Goal: Find contact information: Obtain details needed to contact an individual or organization

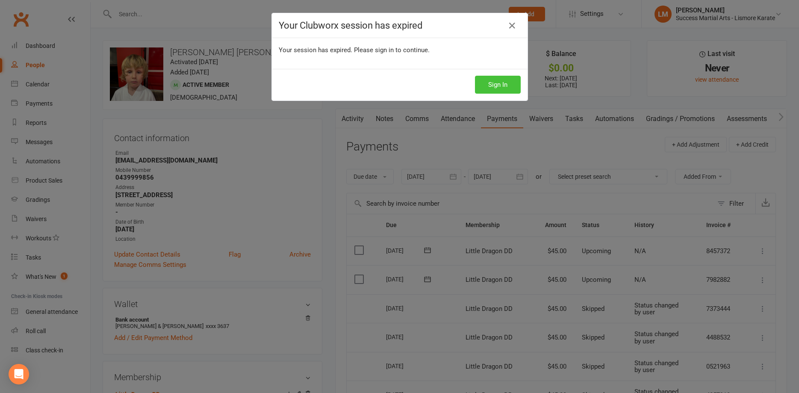
scroll to position [174, 0]
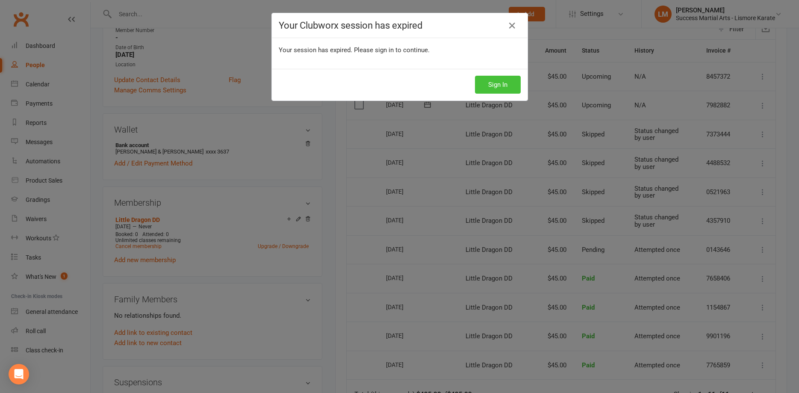
click at [486, 88] on button "Sign In" at bounding box center [498, 85] width 46 height 18
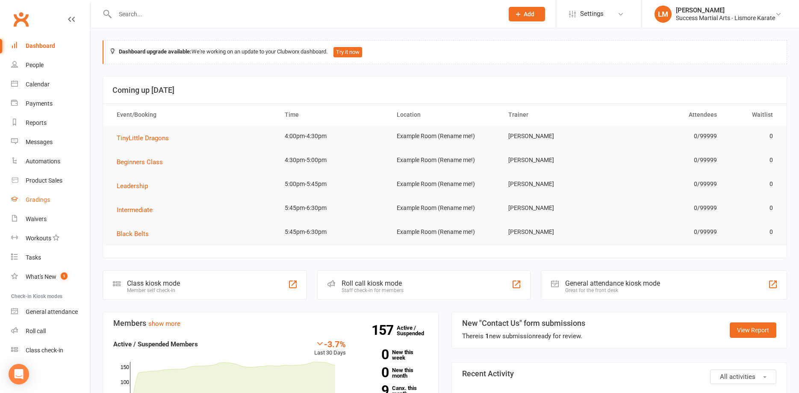
click at [44, 201] on div "Gradings" at bounding box center [38, 199] width 24 height 7
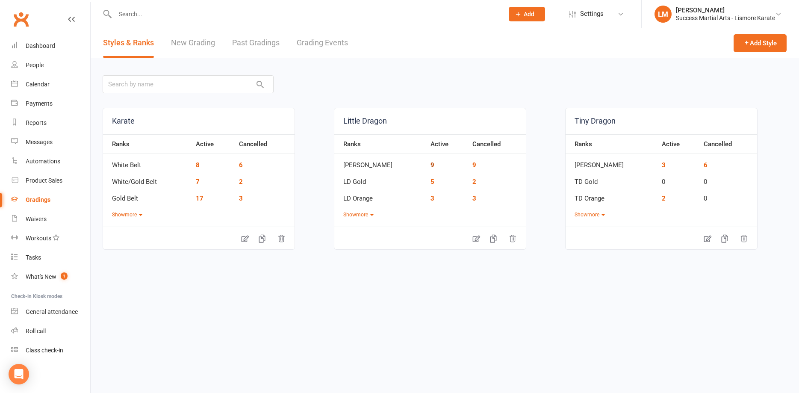
click at [431, 163] on link "9" at bounding box center [433, 165] width 4 height 8
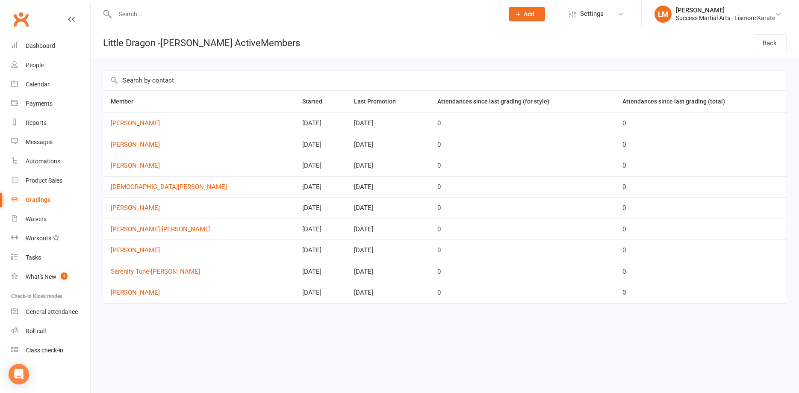
click at [35, 199] on div "Gradings" at bounding box center [38, 199] width 25 height 7
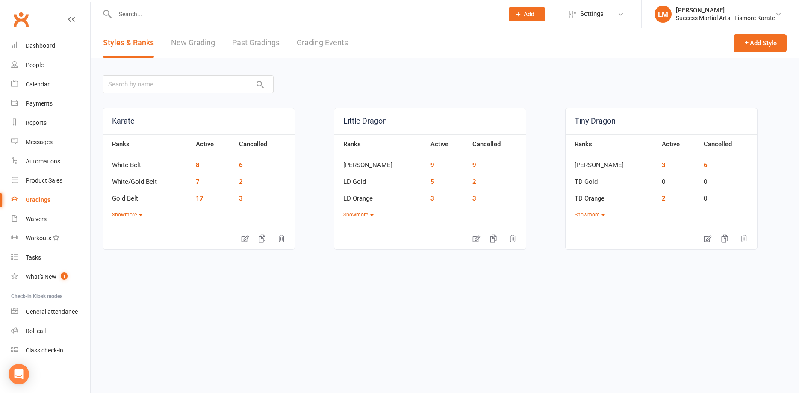
click at [327, 42] on link "Grading Events" at bounding box center [322, 43] width 51 height 30
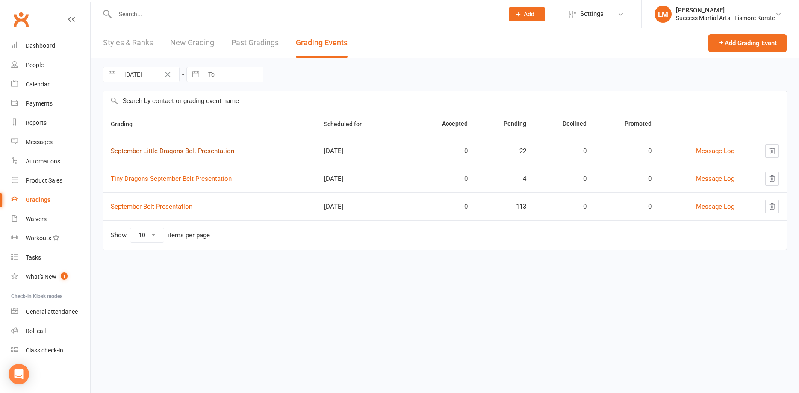
click at [147, 149] on link "September Little Dragons Belt Presentation" at bounding box center [173, 151] width 124 height 8
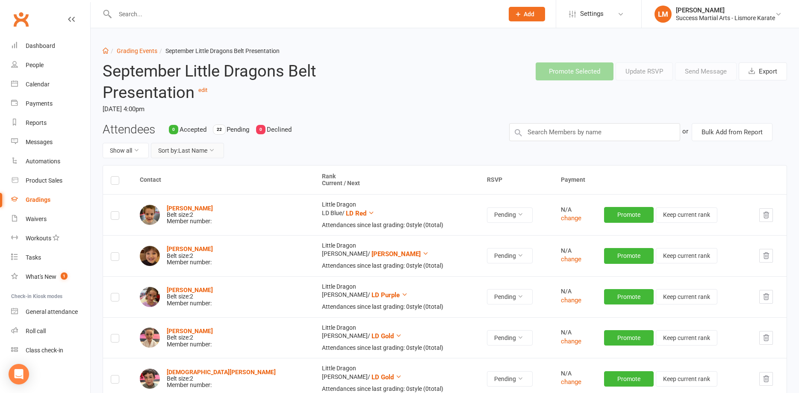
click at [205, 144] on button "Sort by: Last Name" at bounding box center [187, 150] width 73 height 15
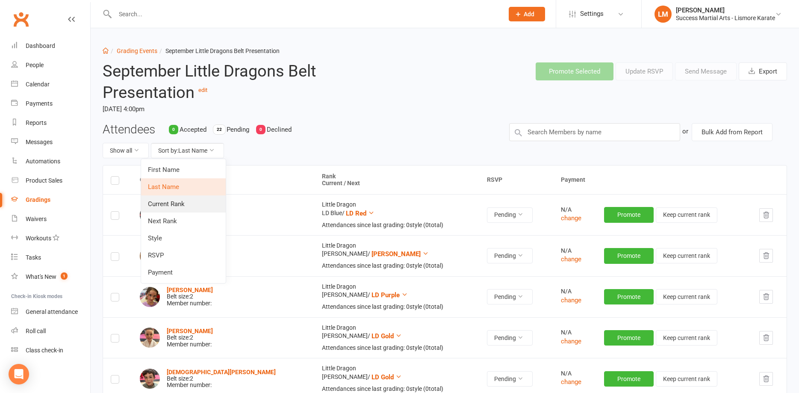
click at [170, 200] on link "Current Rank" at bounding box center [183, 203] width 85 height 17
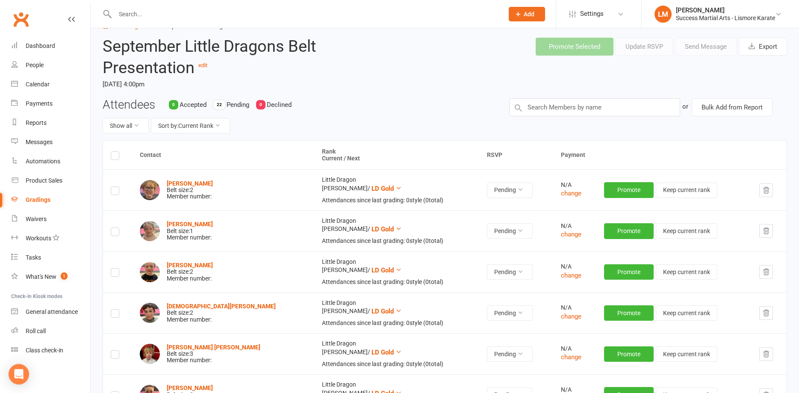
scroll to position [44, 0]
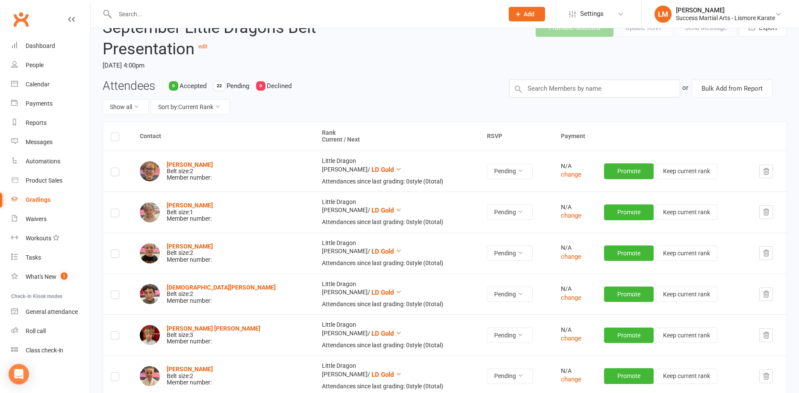
click at [767, 337] on icon "button" at bounding box center [766, 335] width 8 height 8
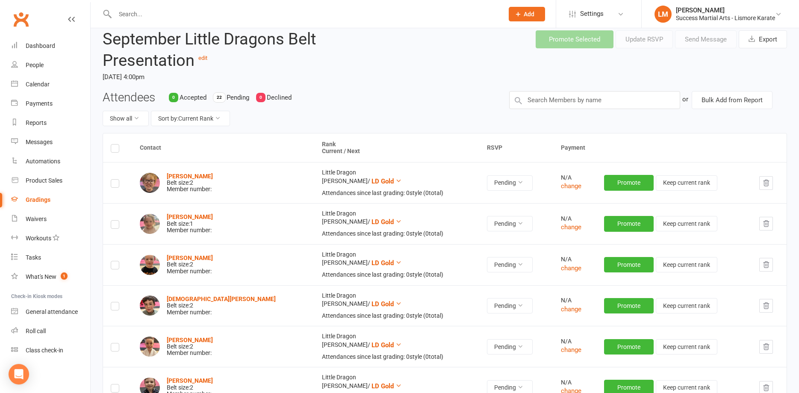
scroll to position [0, 0]
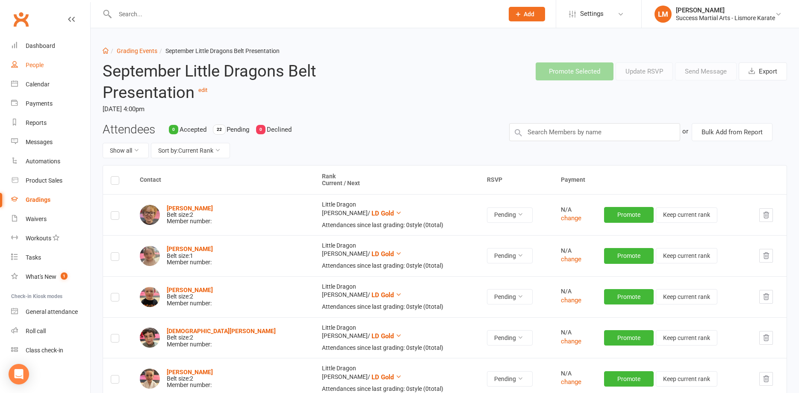
click at [42, 68] on div "People" at bounding box center [35, 65] width 18 height 7
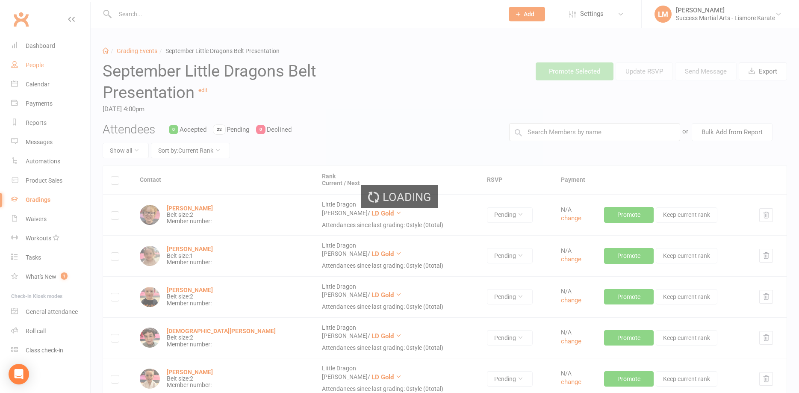
select select "100"
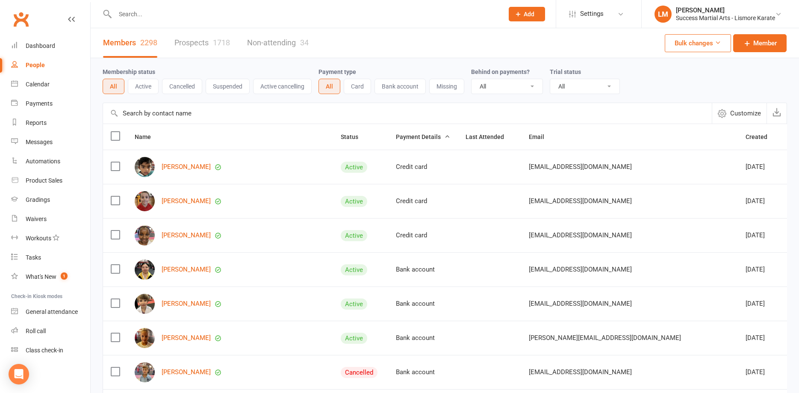
click at [194, 44] on link "Prospects 1718" at bounding box center [202, 43] width 56 height 30
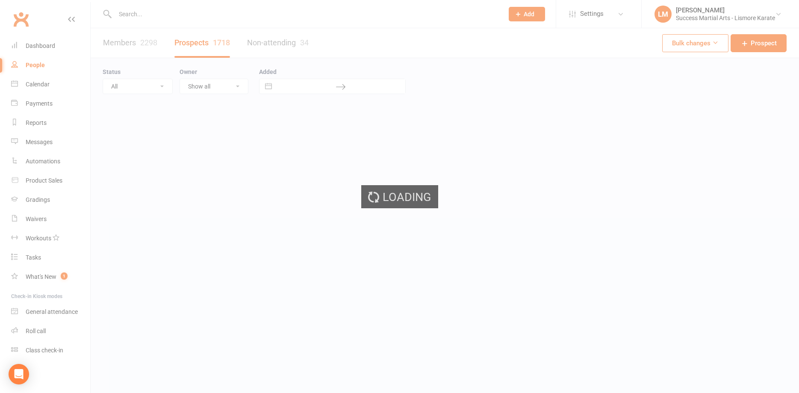
select select "100"
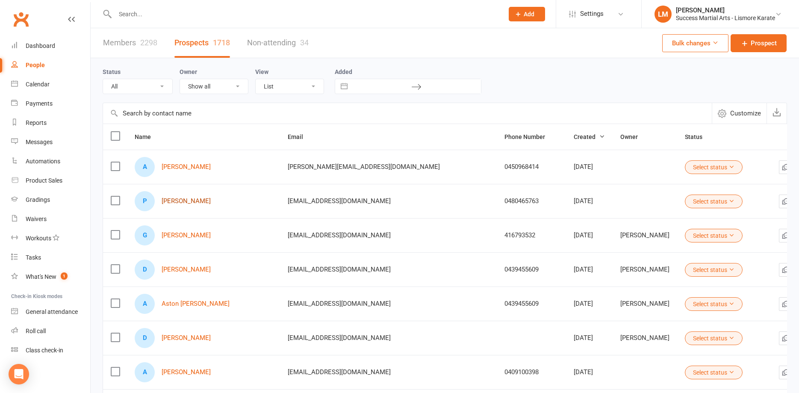
click at [186, 201] on link "[PERSON_NAME]" at bounding box center [186, 201] width 49 height 7
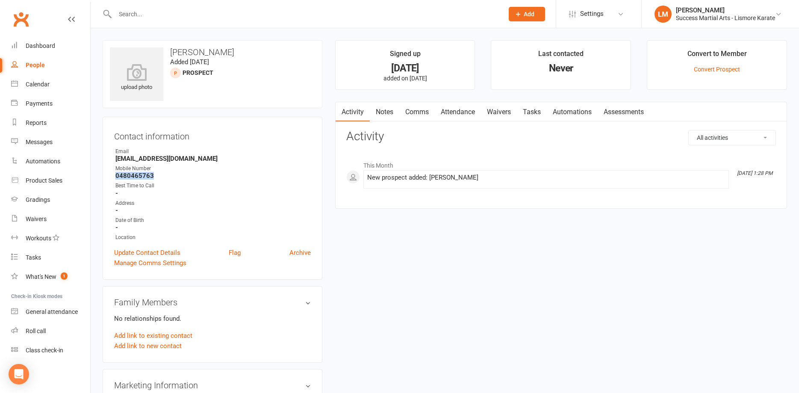
drag, startPoint x: 149, startPoint y: 174, endPoint x: 115, endPoint y: 176, distance: 34.3
click at [115, 176] on li "Mobile Number [PHONE_NUMBER]" at bounding box center [212, 172] width 197 height 15
copy strong "0480465763"
